Goal: Check status: Check status

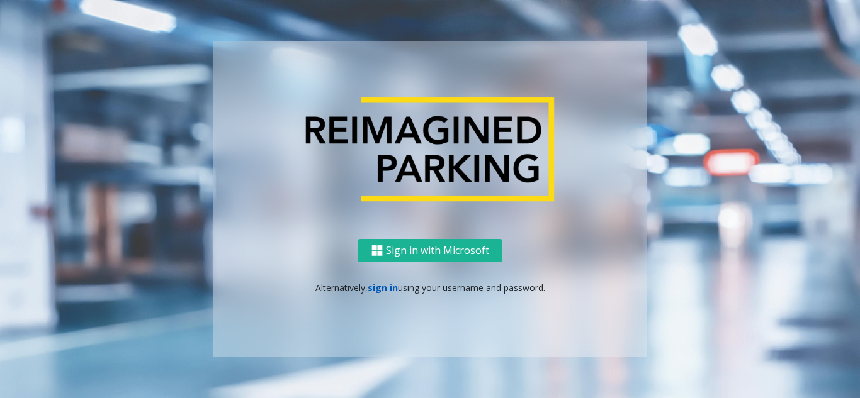
click at [375, 289] on link "sign in" at bounding box center [383, 288] width 30 height 12
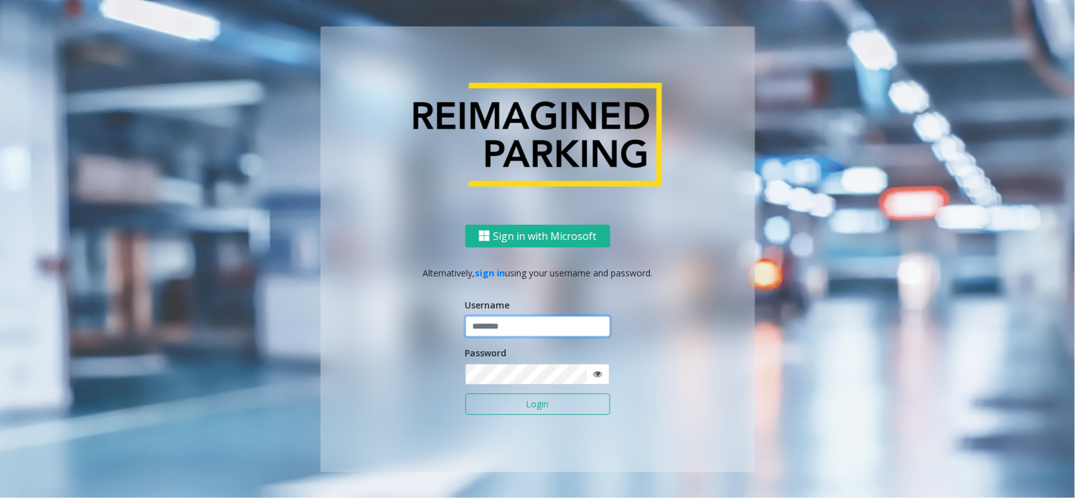
click at [539, 322] on input "text" at bounding box center [537, 326] width 145 height 21
type input "*****"
click at [465, 393] on button "Login" at bounding box center [537, 403] width 145 height 21
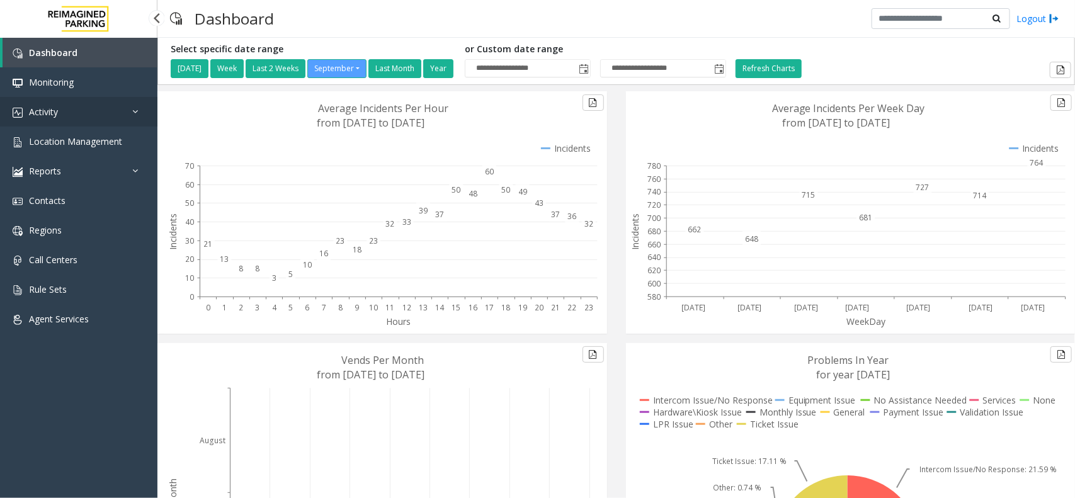
click at [93, 115] on link "Activity" at bounding box center [78, 112] width 157 height 30
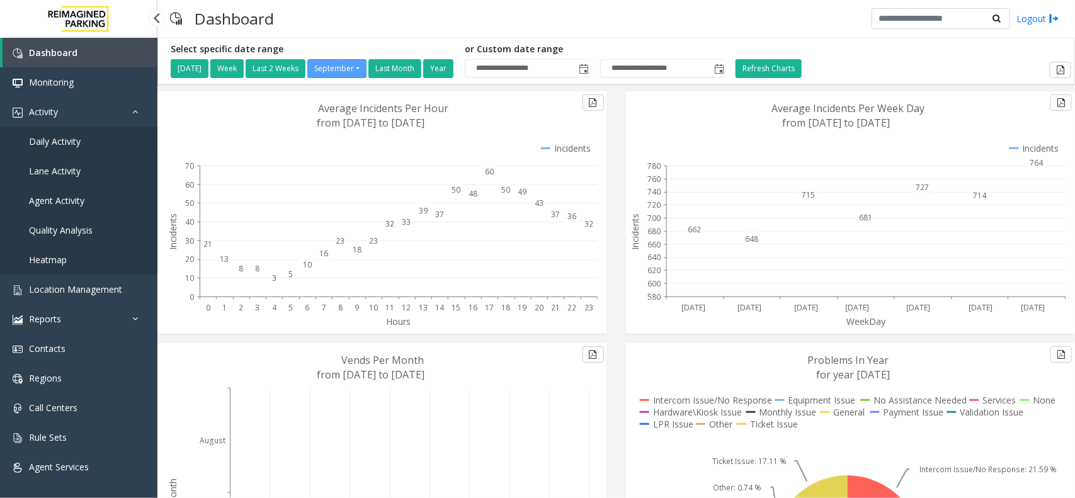
click at [93, 145] on link "Daily Activity" at bounding box center [78, 142] width 157 height 30
click at [77, 135] on span "Daily Activity" at bounding box center [55, 141] width 52 height 12
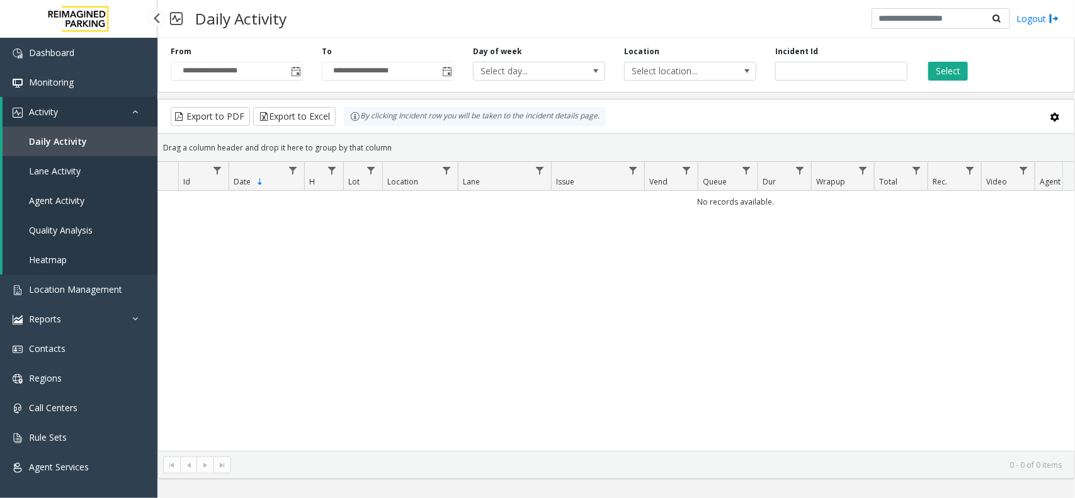
click at [98, 116] on link "Activity" at bounding box center [80, 112] width 155 height 30
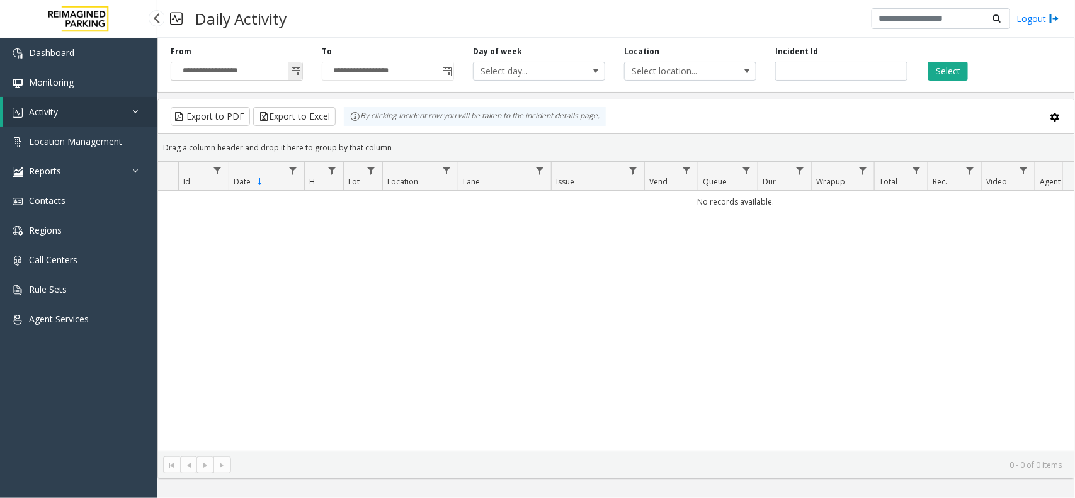
click at [300, 65] on span "Toggle popup" at bounding box center [295, 71] width 14 height 20
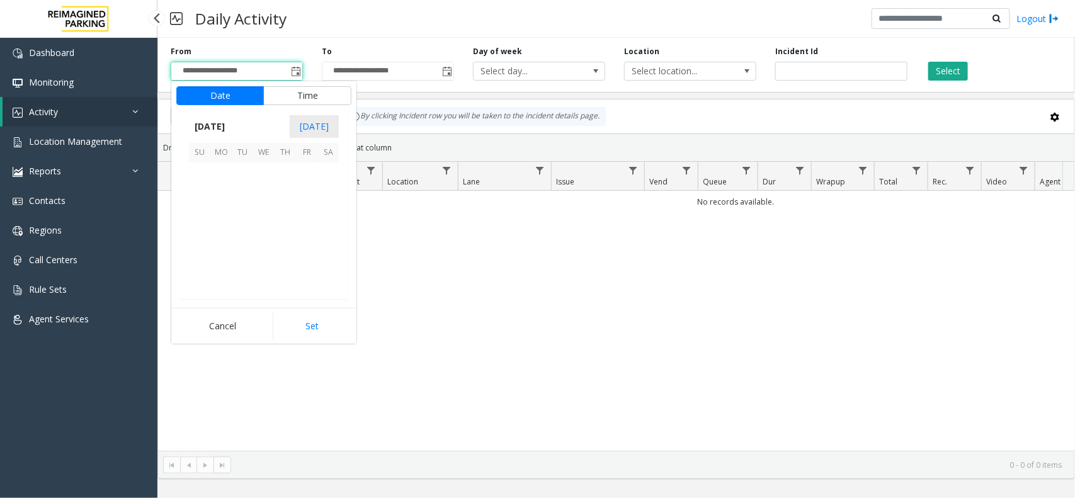
scroll to position [225834, 0]
click at [230, 212] on span "15" at bounding box center [220, 215] width 21 height 21
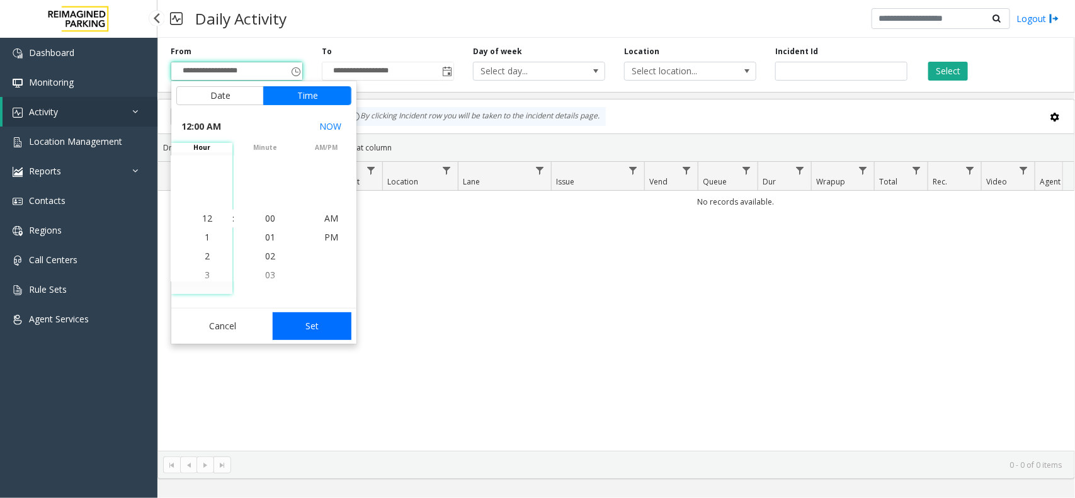
click at [295, 322] on button "Set" at bounding box center [312, 326] width 79 height 28
type input "**********"
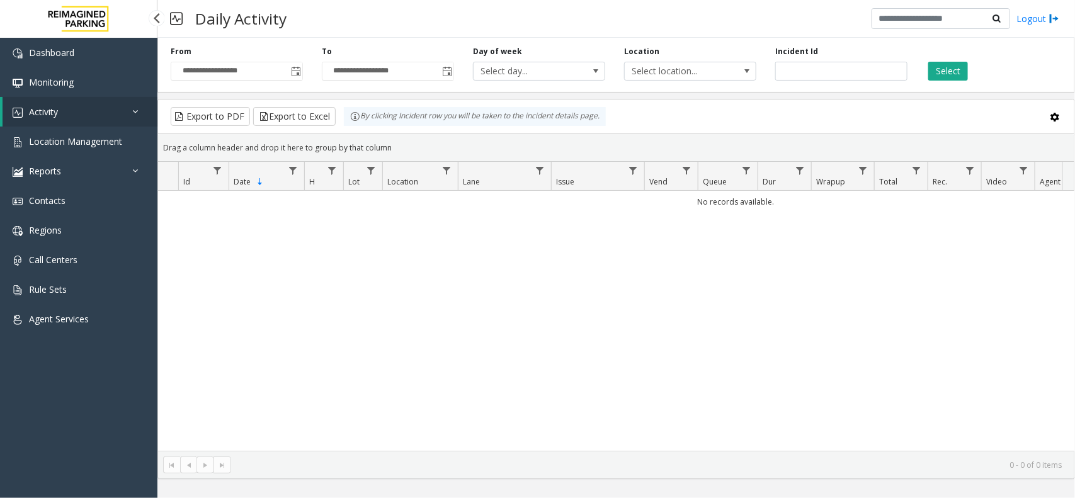
click at [859, 60] on div "Select" at bounding box center [992, 63] width 151 height 35
click at [859, 65] on button "Select" at bounding box center [948, 71] width 40 height 19
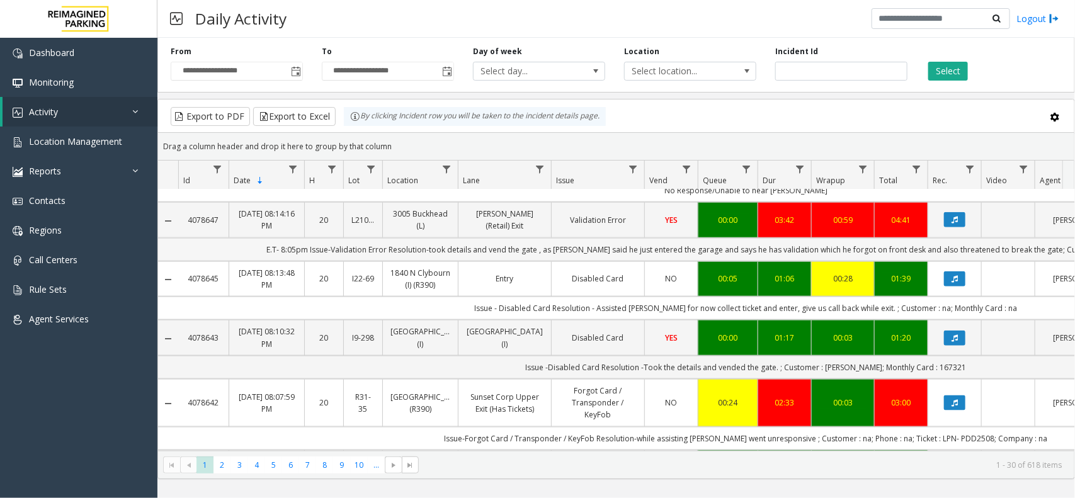
scroll to position [630, 0]
